Goal: Obtain resource: Obtain resource

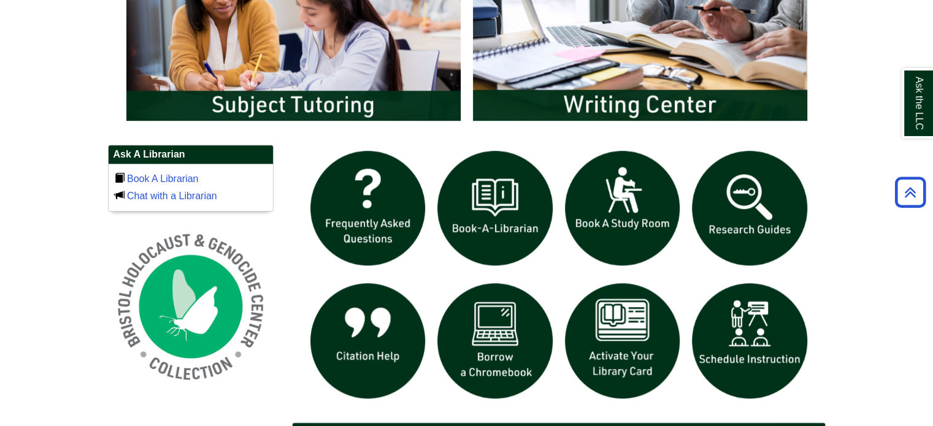
scroll to position [736, 0]
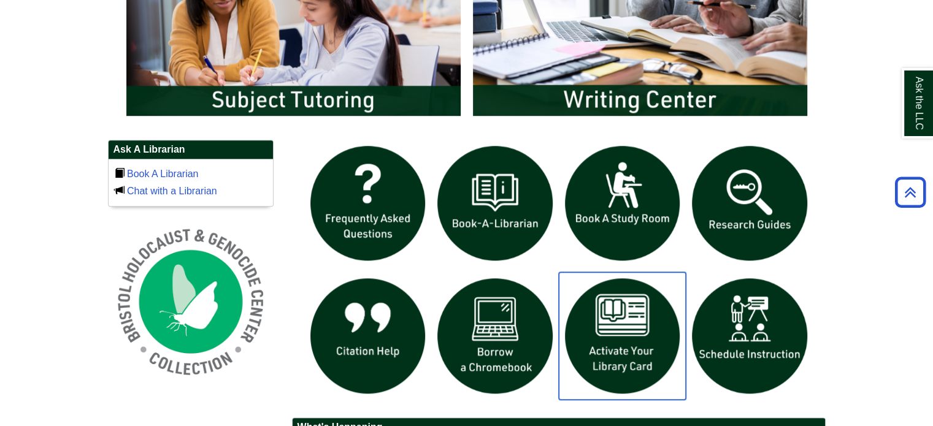
click at [627, 330] on img "slideshow" at bounding box center [623, 336] width 128 height 128
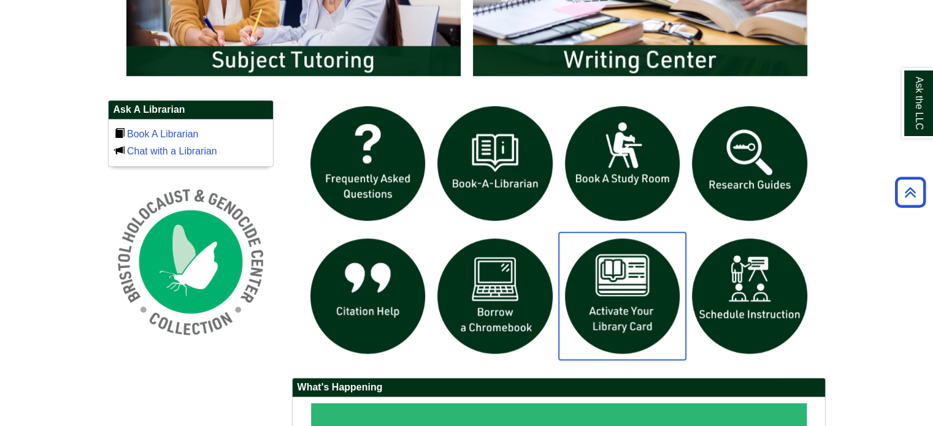
scroll to position [797, 0]
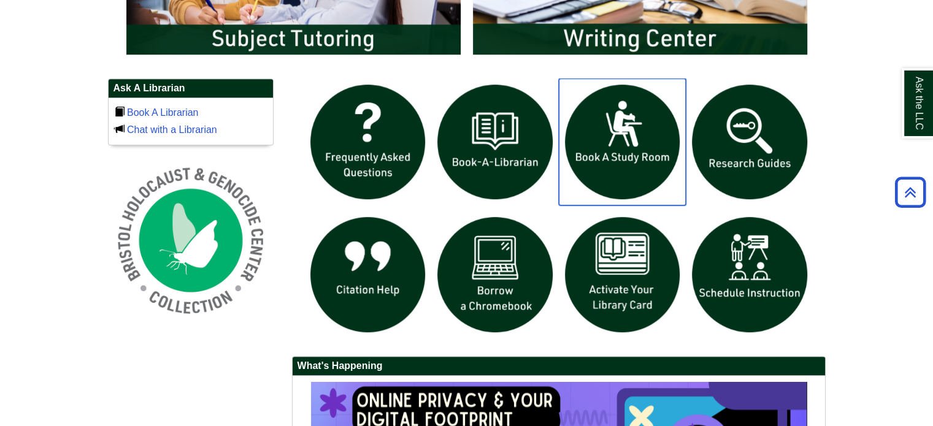
click at [645, 154] on img "slideshow" at bounding box center [623, 142] width 128 height 128
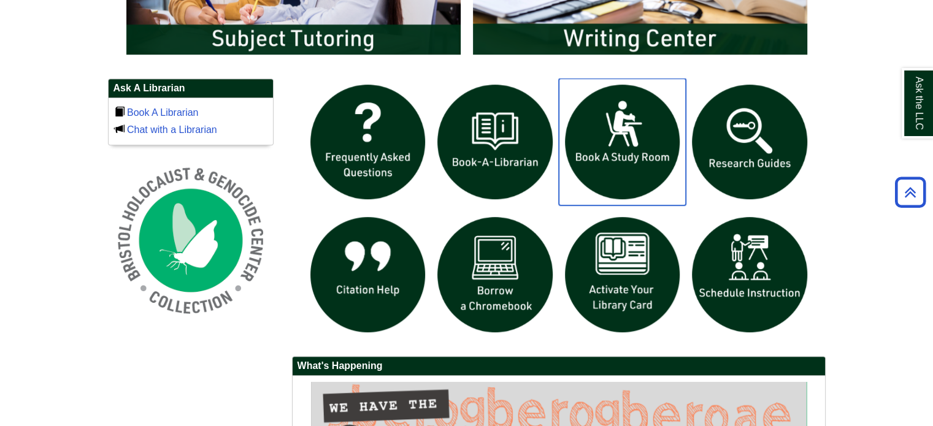
click at [630, 129] on img "slideshow" at bounding box center [623, 142] width 128 height 128
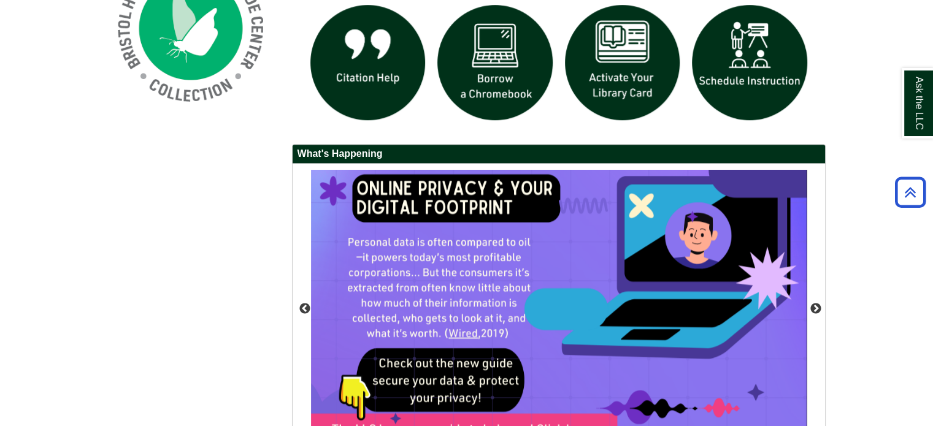
scroll to position [1112, 0]
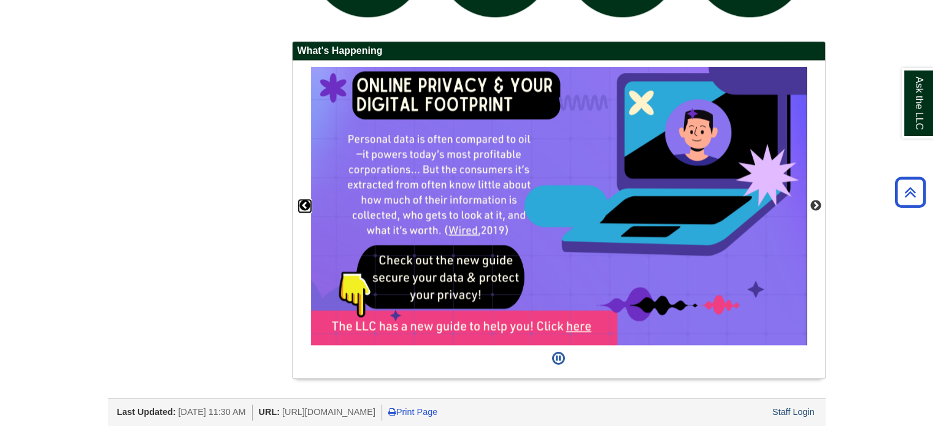
click at [303, 200] on button "Previous" at bounding box center [305, 206] width 12 height 12
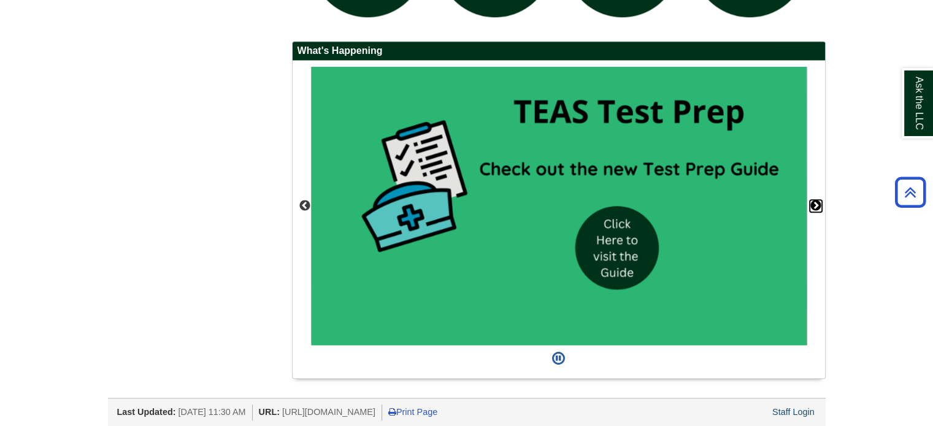
click at [814, 200] on button "Next" at bounding box center [815, 206] width 12 height 12
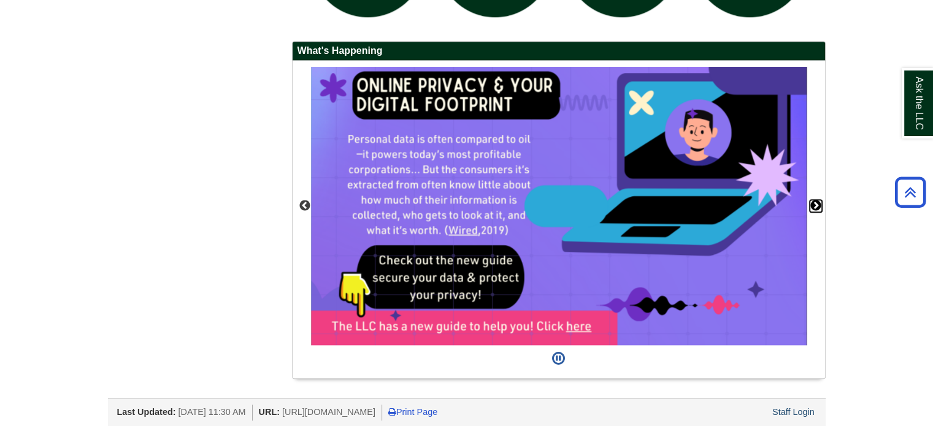
click at [814, 200] on button "Next" at bounding box center [815, 206] width 12 height 12
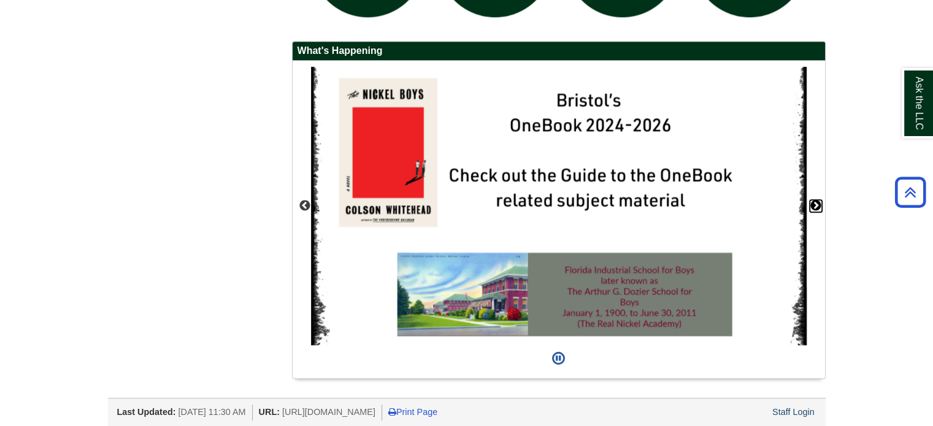
click at [814, 200] on button "Next" at bounding box center [815, 206] width 12 height 12
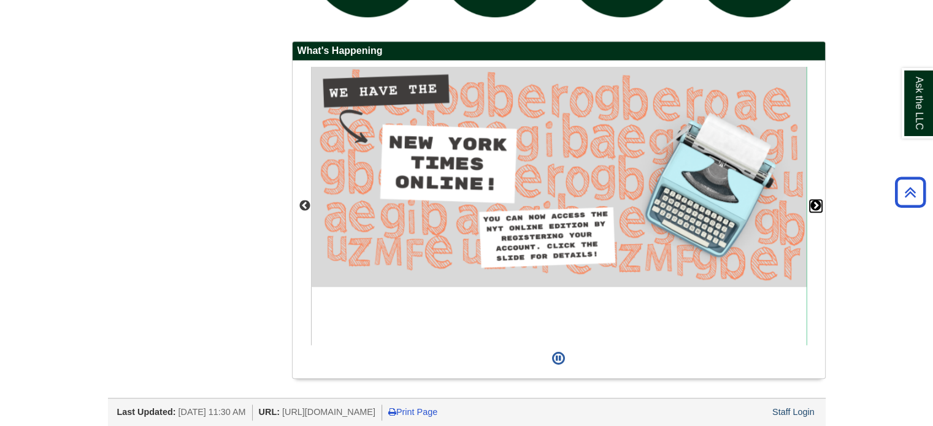
click at [814, 200] on button "Next" at bounding box center [815, 206] width 12 height 12
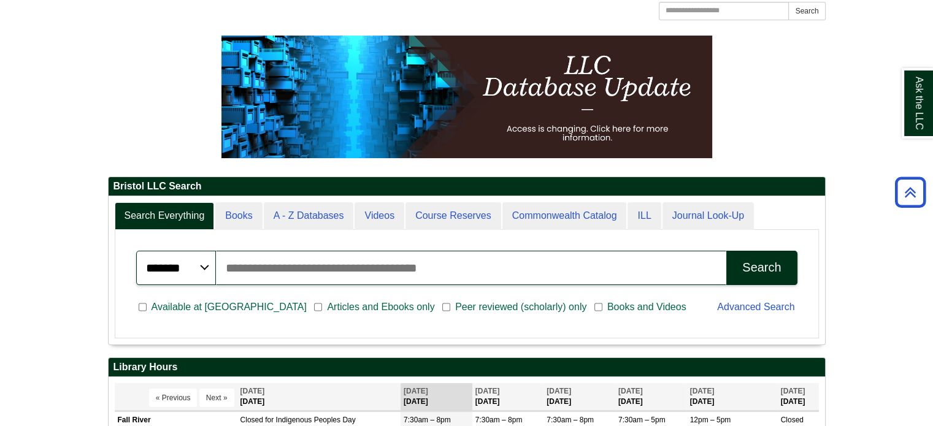
scroll to position [0, 0]
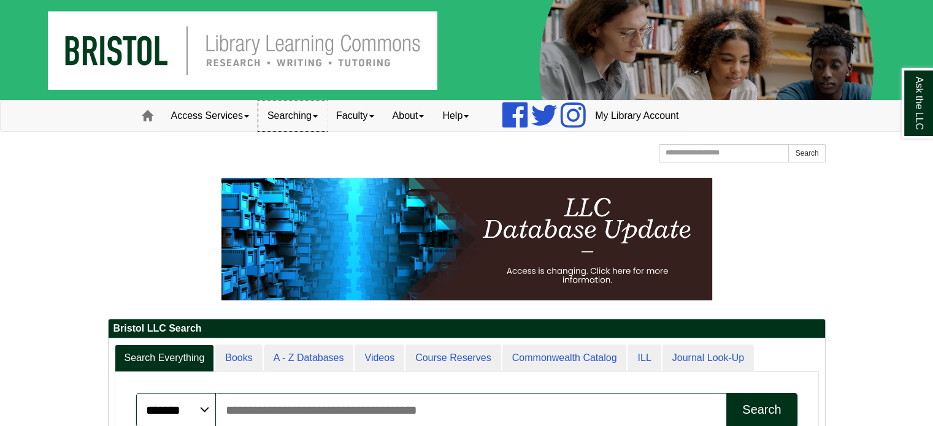
click at [292, 117] on link "Searching" at bounding box center [292, 116] width 69 height 31
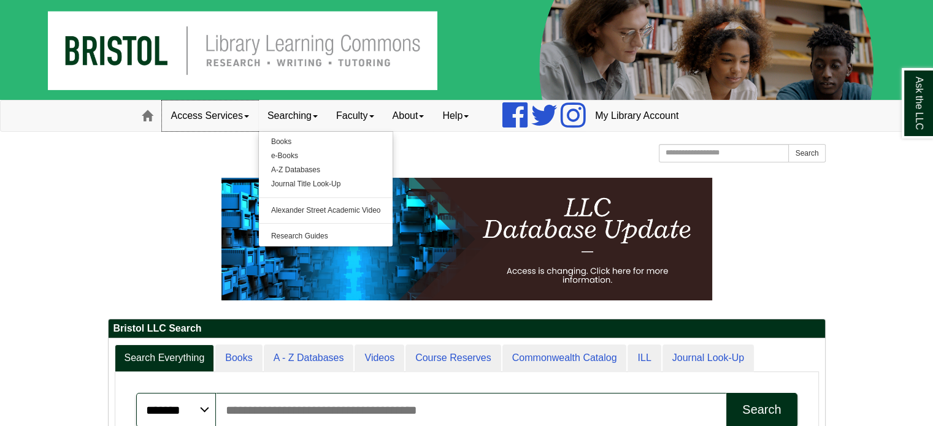
click at [242, 115] on link "Access Services" at bounding box center [210, 116] width 96 height 31
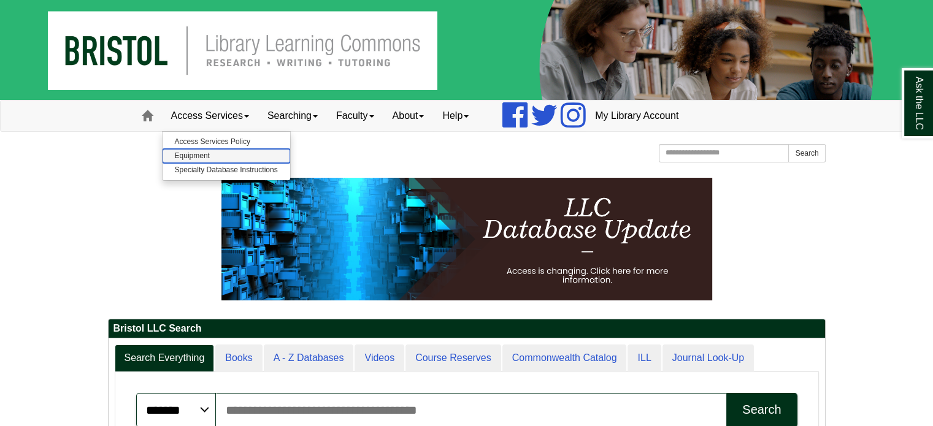
click at [205, 156] on link "Equipment" at bounding box center [226, 156] width 128 height 14
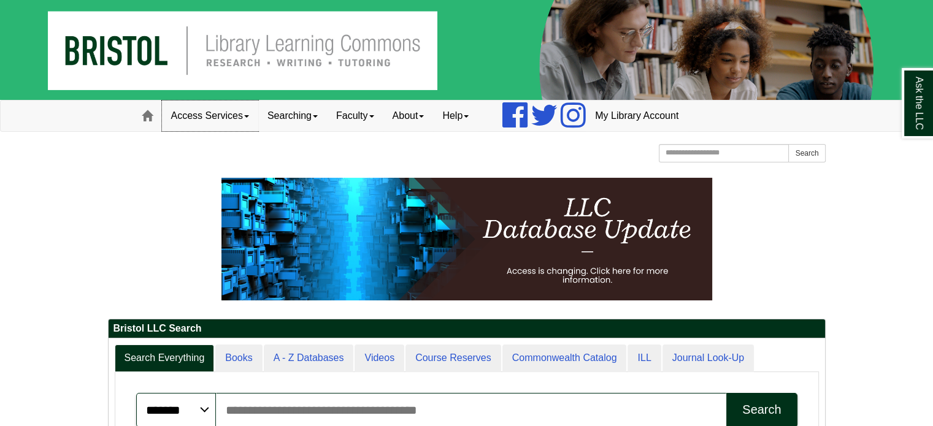
click at [243, 116] on link "Access Services" at bounding box center [210, 116] width 96 height 31
click at [190, 209] on p at bounding box center [466, 239] width 717 height 123
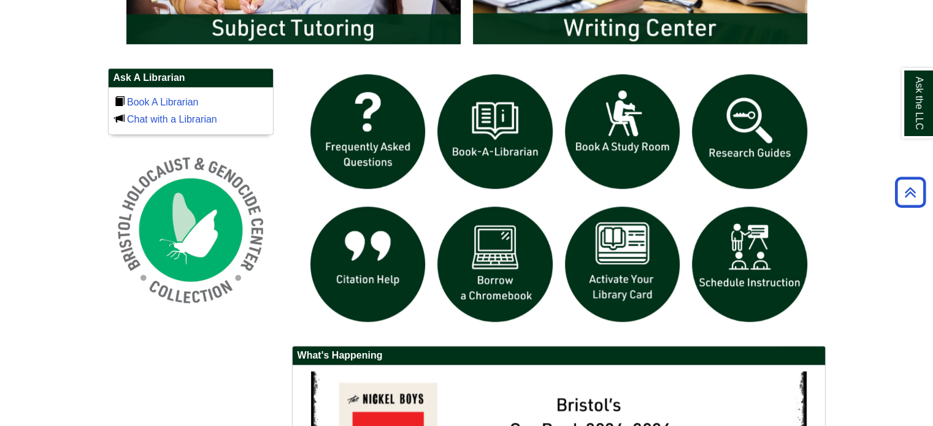
scroll to position [797, 0]
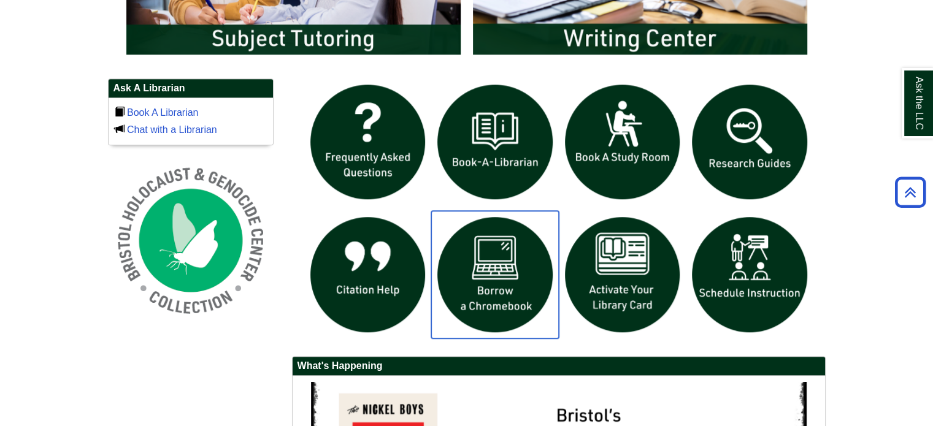
click at [497, 269] on img "slideshow" at bounding box center [495, 275] width 128 height 128
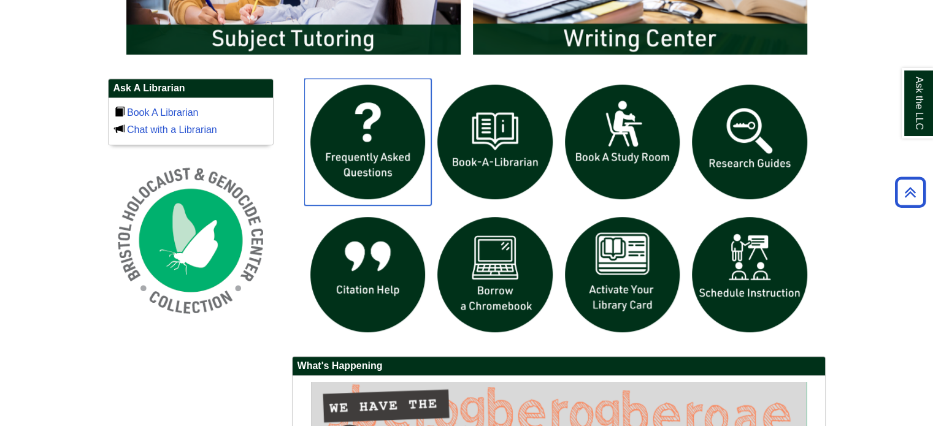
click at [427, 87] on img "slideshow" at bounding box center [368, 142] width 128 height 128
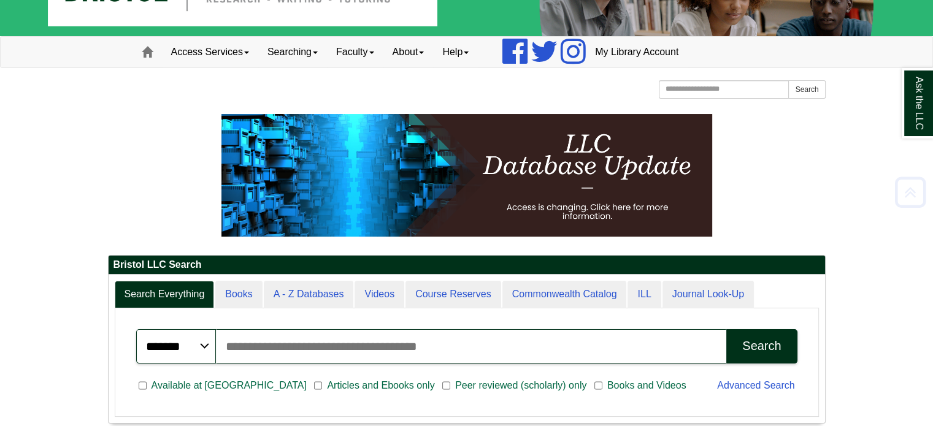
scroll to position [0, 0]
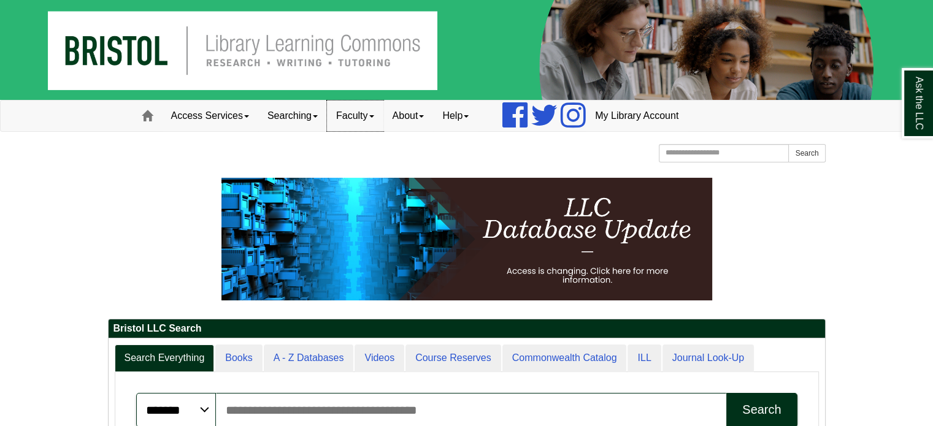
click at [374, 110] on link "Faculty" at bounding box center [355, 116] width 56 height 31
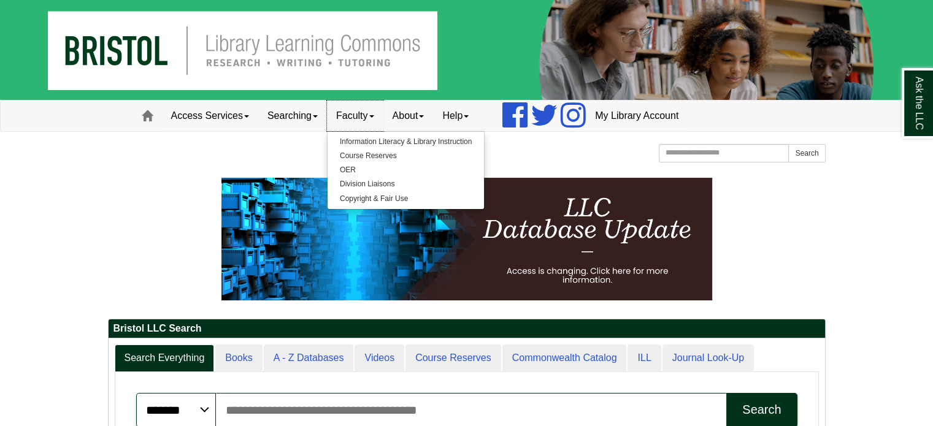
click at [373, 112] on link "Faculty" at bounding box center [355, 116] width 56 height 31
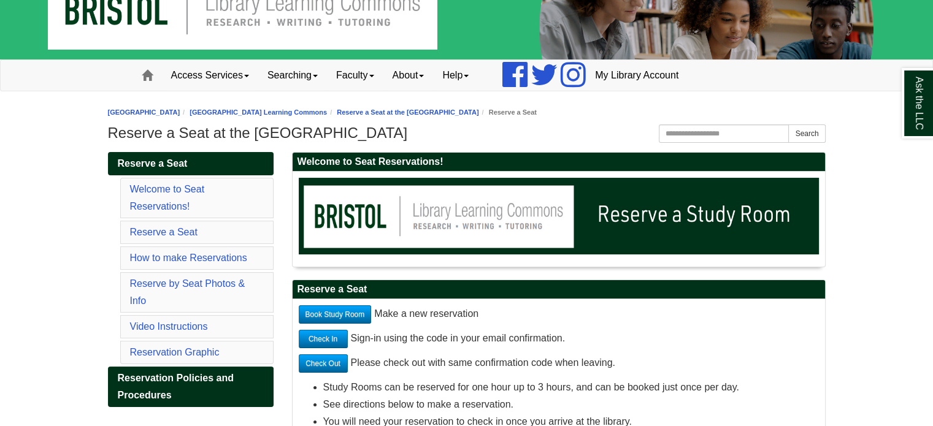
scroll to position [61, 0]
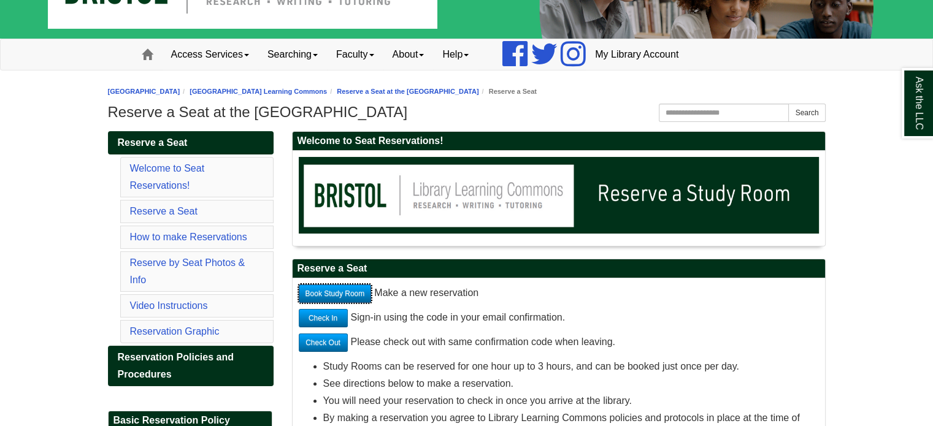
click at [330, 292] on link "Book Study Room" at bounding box center [335, 293] width 73 height 18
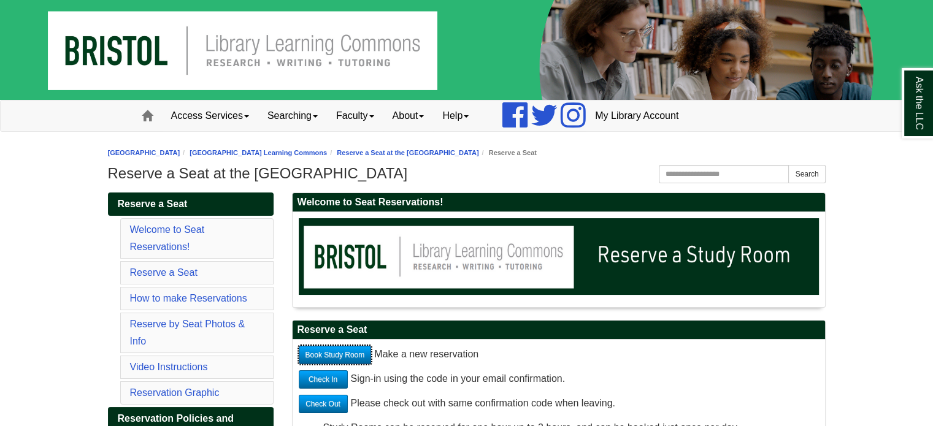
click at [340, 357] on link "Book Study Room" at bounding box center [335, 355] width 73 height 18
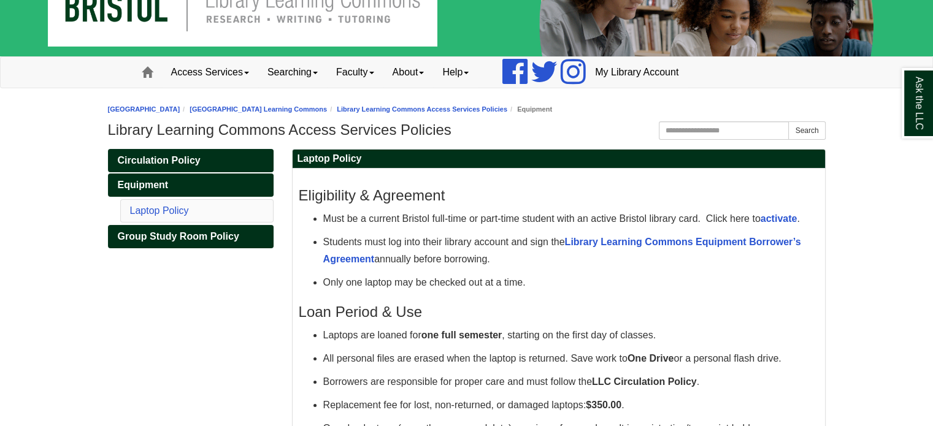
scroll to position [61, 0]
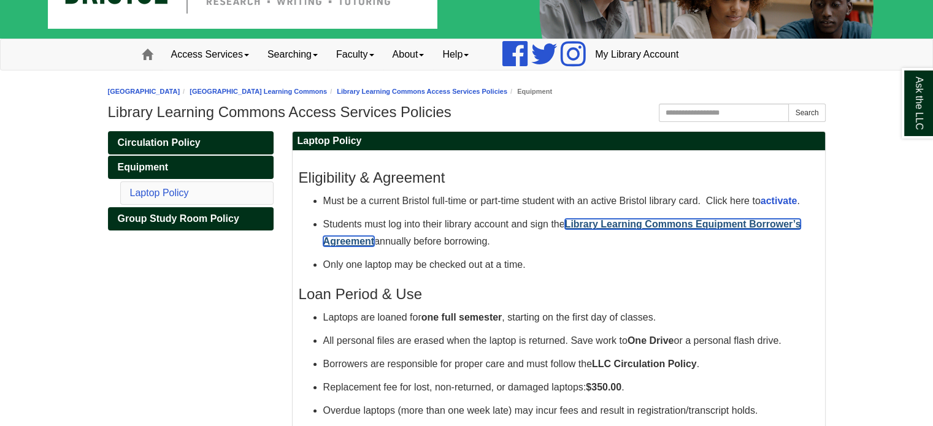
click at [618, 223] on strong "Library Learning Commons Equipment Borrower’s Agreement" at bounding box center [562, 233] width 478 height 28
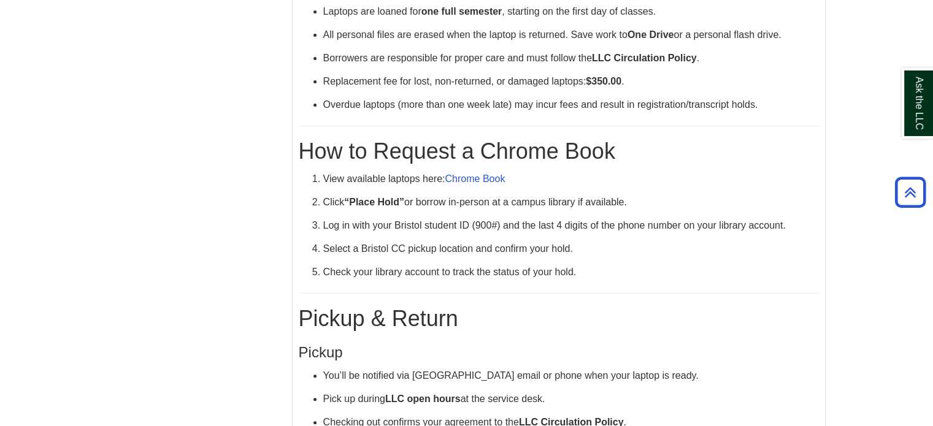
scroll to position [368, 0]
click at [473, 175] on link "Chrome Book" at bounding box center [474, 178] width 60 height 10
